Goal: Transaction & Acquisition: Book appointment/travel/reservation

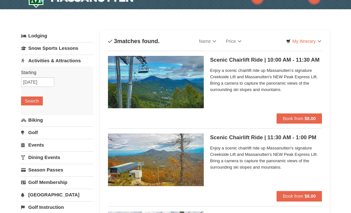
scroll to position [13, 0]
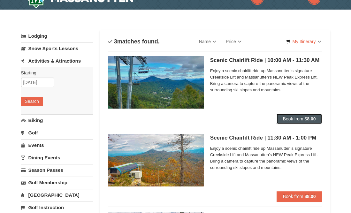
click at [306, 121] on strong "$8.00" at bounding box center [309, 118] width 11 height 5
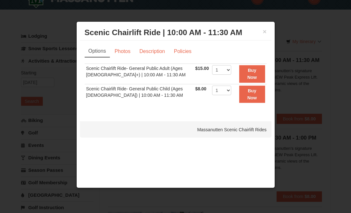
click at [267, 30] on div "× Scenic Chairlift Ride | 10:00 AM - 11:30 AM Massanutten Scenic Chairlift Rides" at bounding box center [176, 33] width 192 height 16
click at [267, 34] on div "× Scenic Chairlift Ride | 10:00 AM - 11:30 AM Massanutten Scenic Chairlift Rides" at bounding box center [176, 33] width 192 height 16
click at [265, 32] on button "×" at bounding box center [265, 31] width 4 height 6
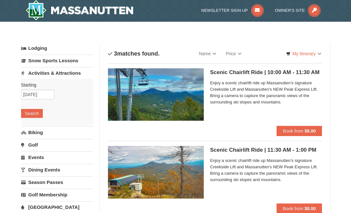
scroll to position [0, 0]
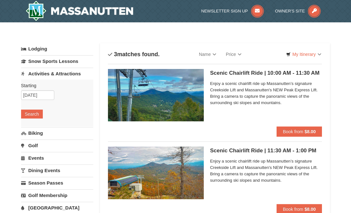
click at [38, 133] on link "Biking" at bounding box center [57, 133] width 73 height 12
click at [33, 128] on button "Search" at bounding box center [32, 126] width 22 height 9
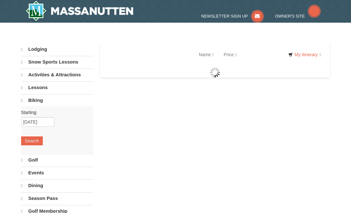
select select "10"
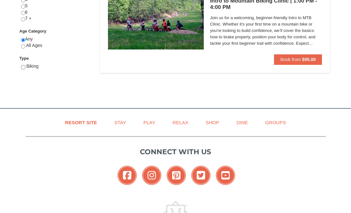
scroll to position [307, 0]
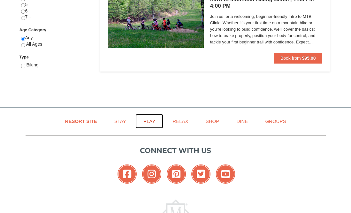
click at [151, 120] on link "Play" at bounding box center [149, 121] width 28 height 14
